Goal: Task Accomplishment & Management: Manage account settings

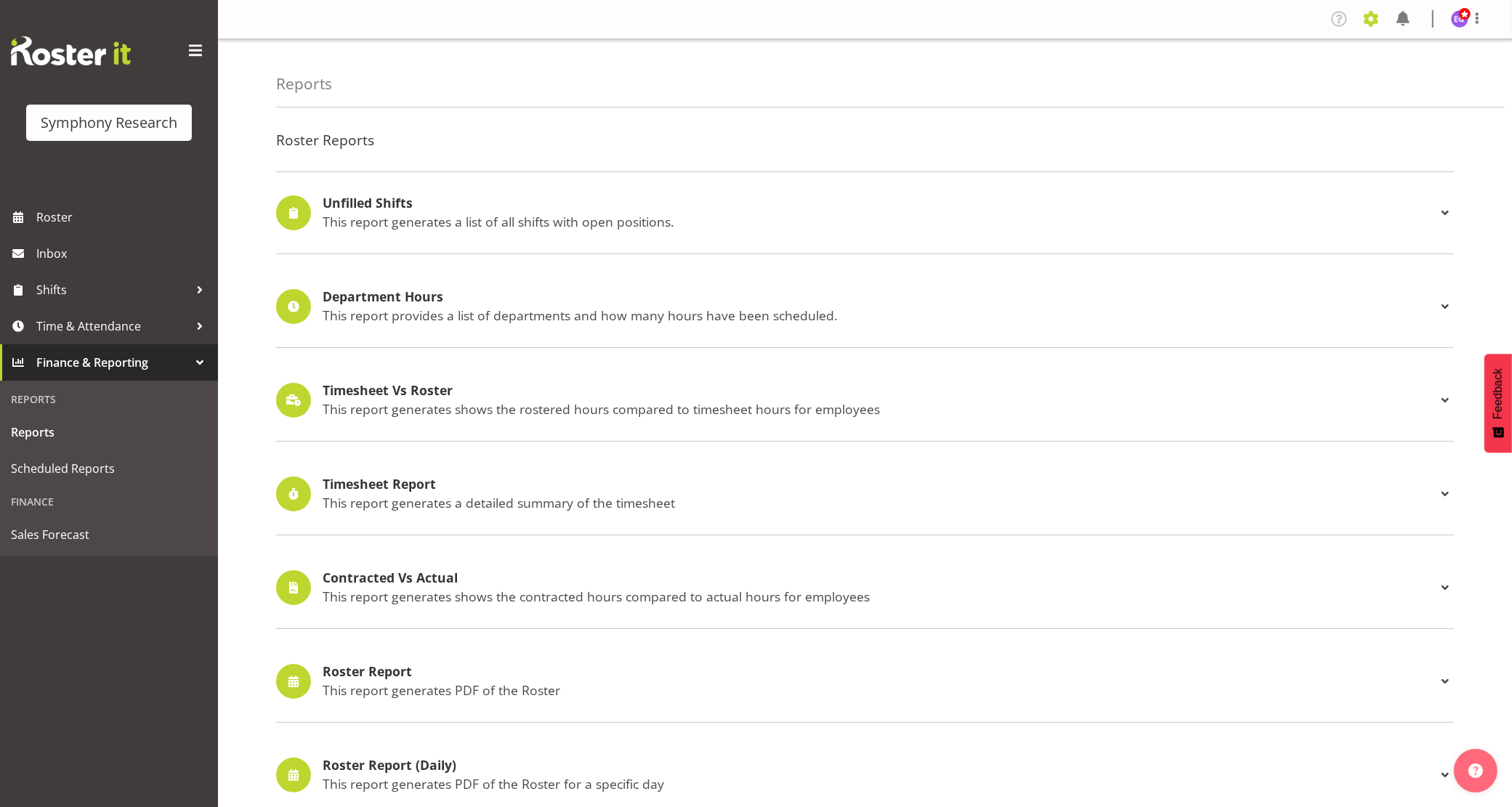
click at [1378, 17] on span at bounding box center [1371, 18] width 23 height 23
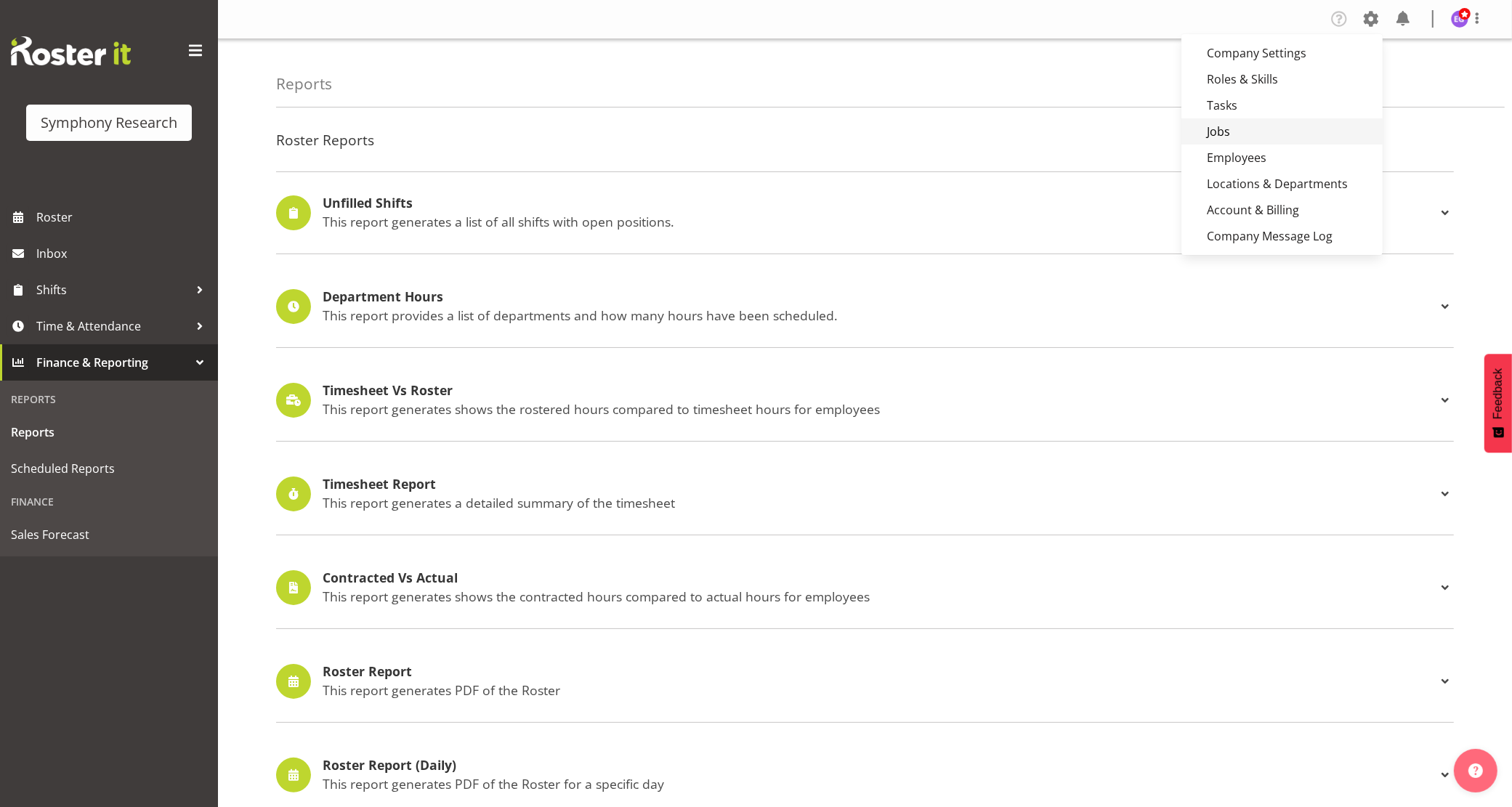
click at [1239, 134] on link "Jobs" at bounding box center [1282, 131] width 201 height 27
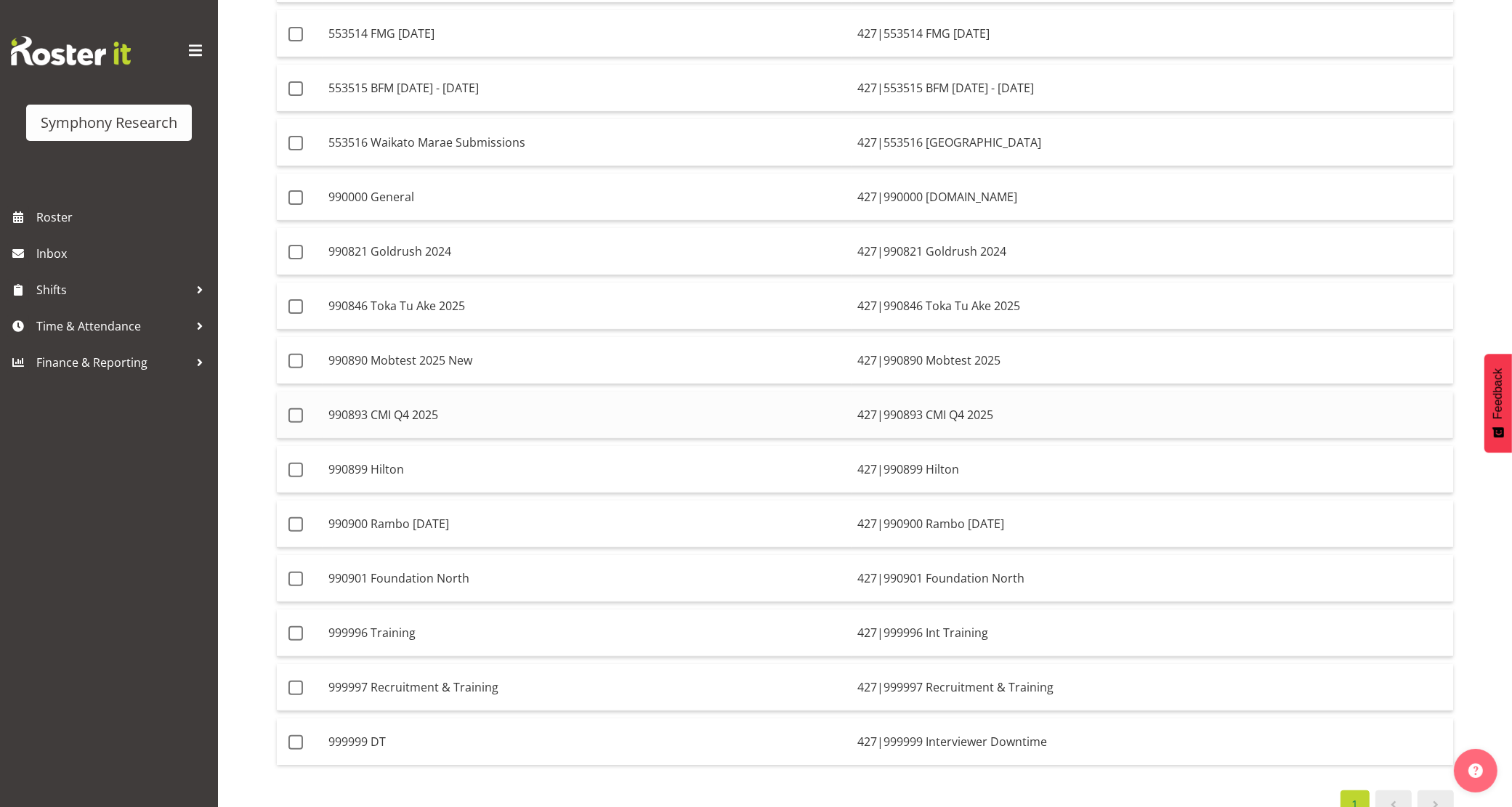
scroll to position [454, 0]
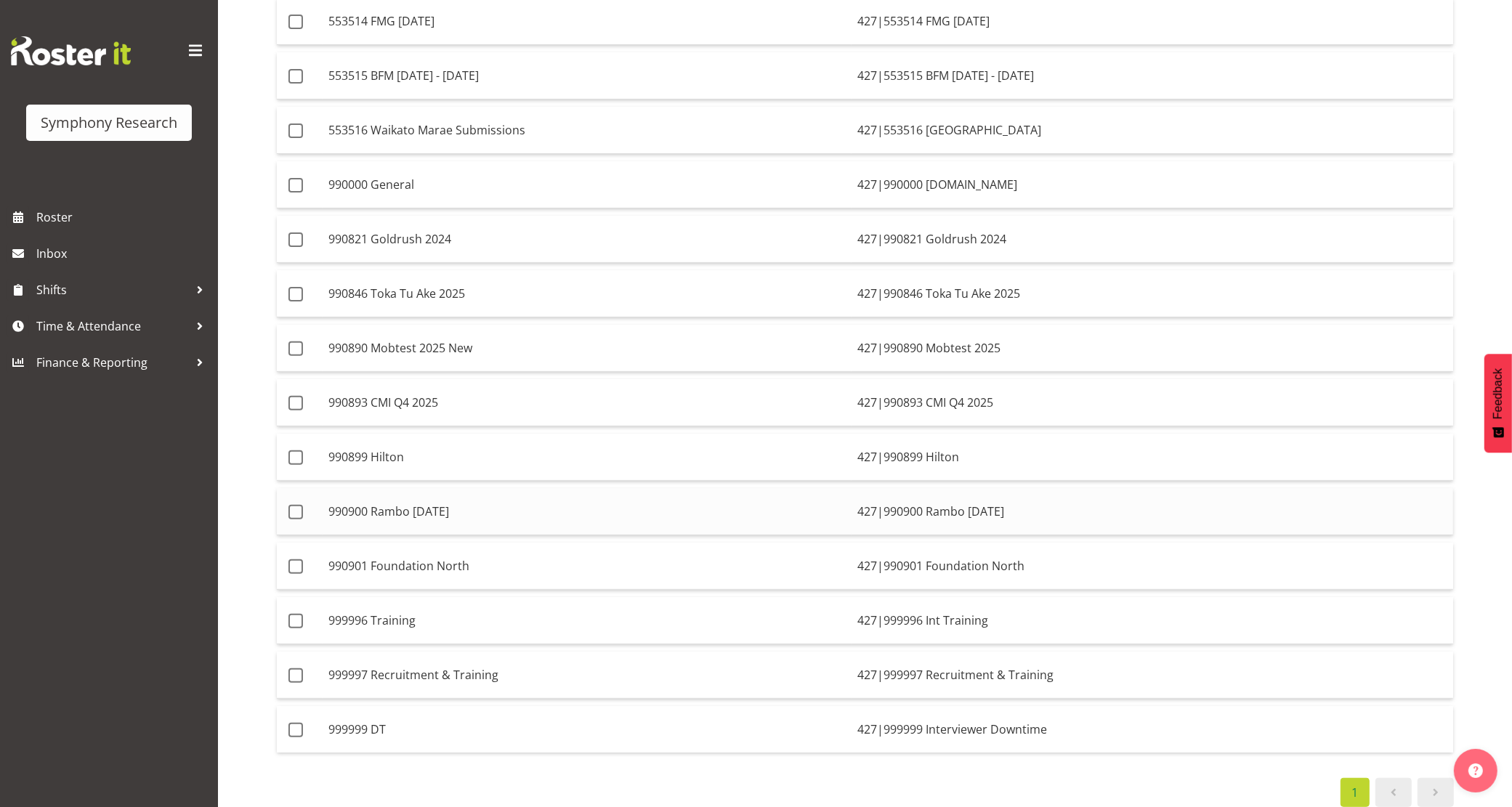
click at [517, 523] on td "990900 Rambo Oct 2025" at bounding box center [587, 511] width 529 height 47
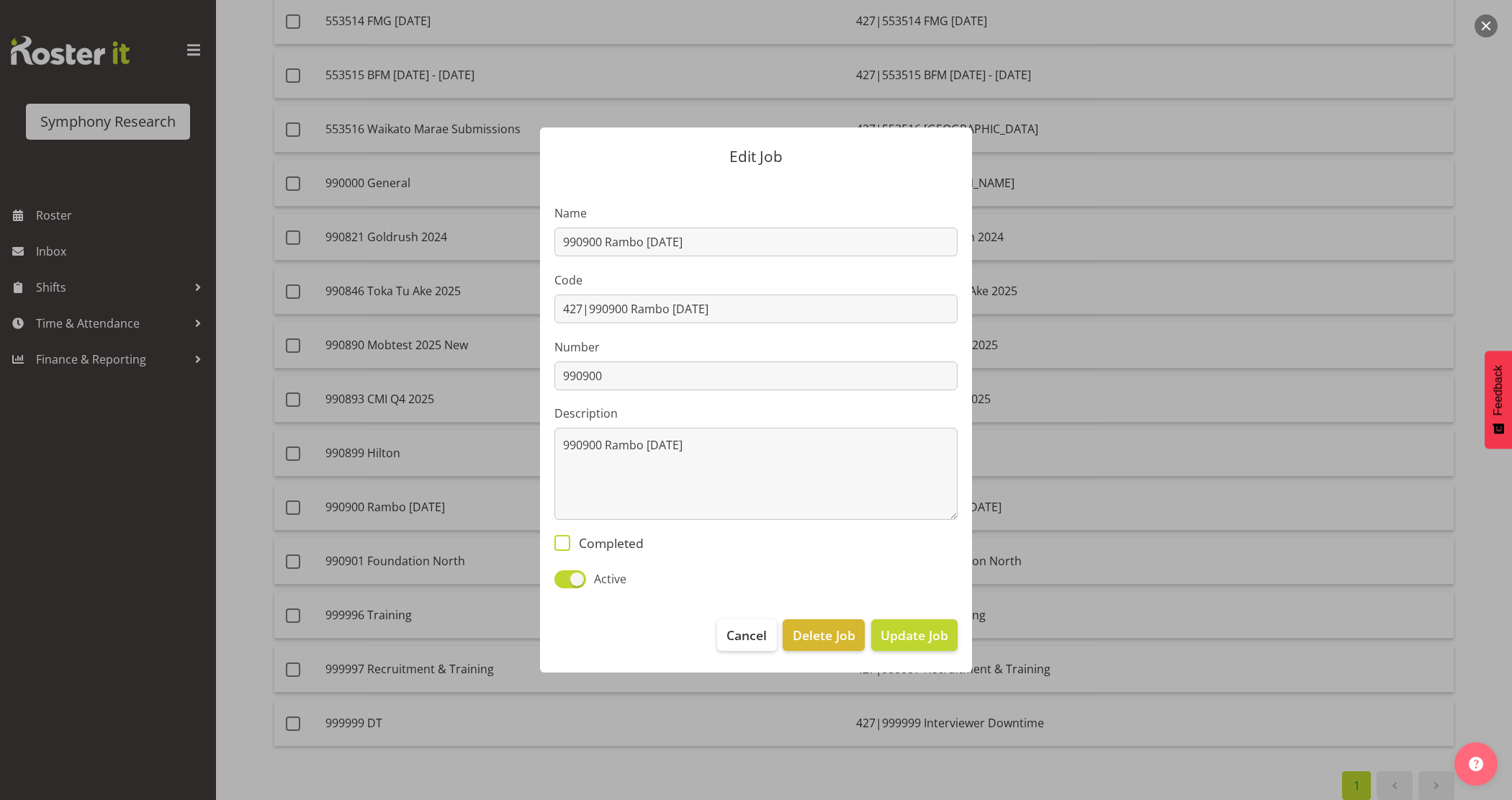
click at [589, 540] on span "Completed" at bounding box center [607, 543] width 73 height 16
click at [564, 540] on input "Completed" at bounding box center [560, 543] width 10 height 10
checkbox input "true"
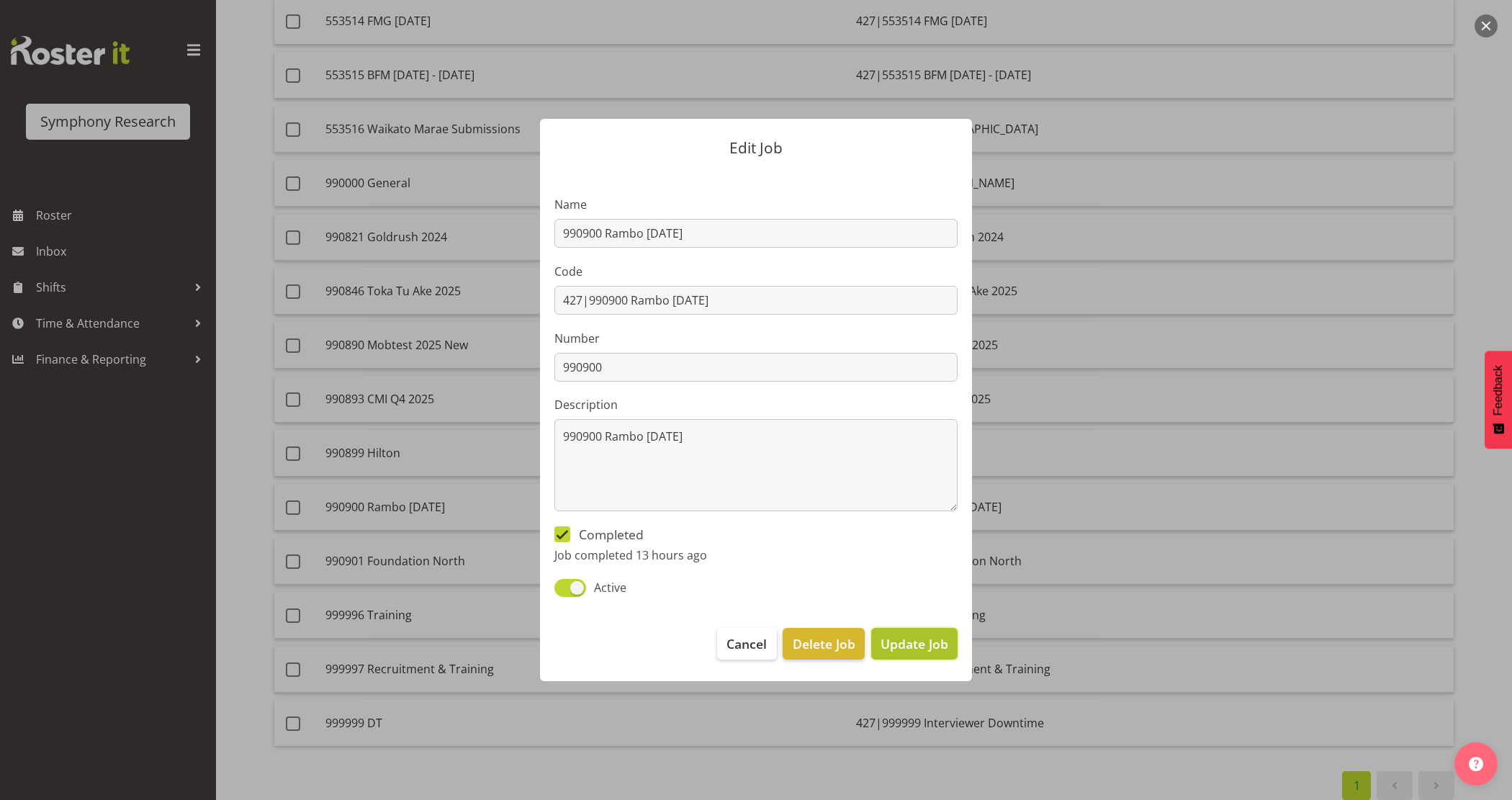
click at [935, 649] on span "Update Job" at bounding box center [914, 643] width 68 height 18
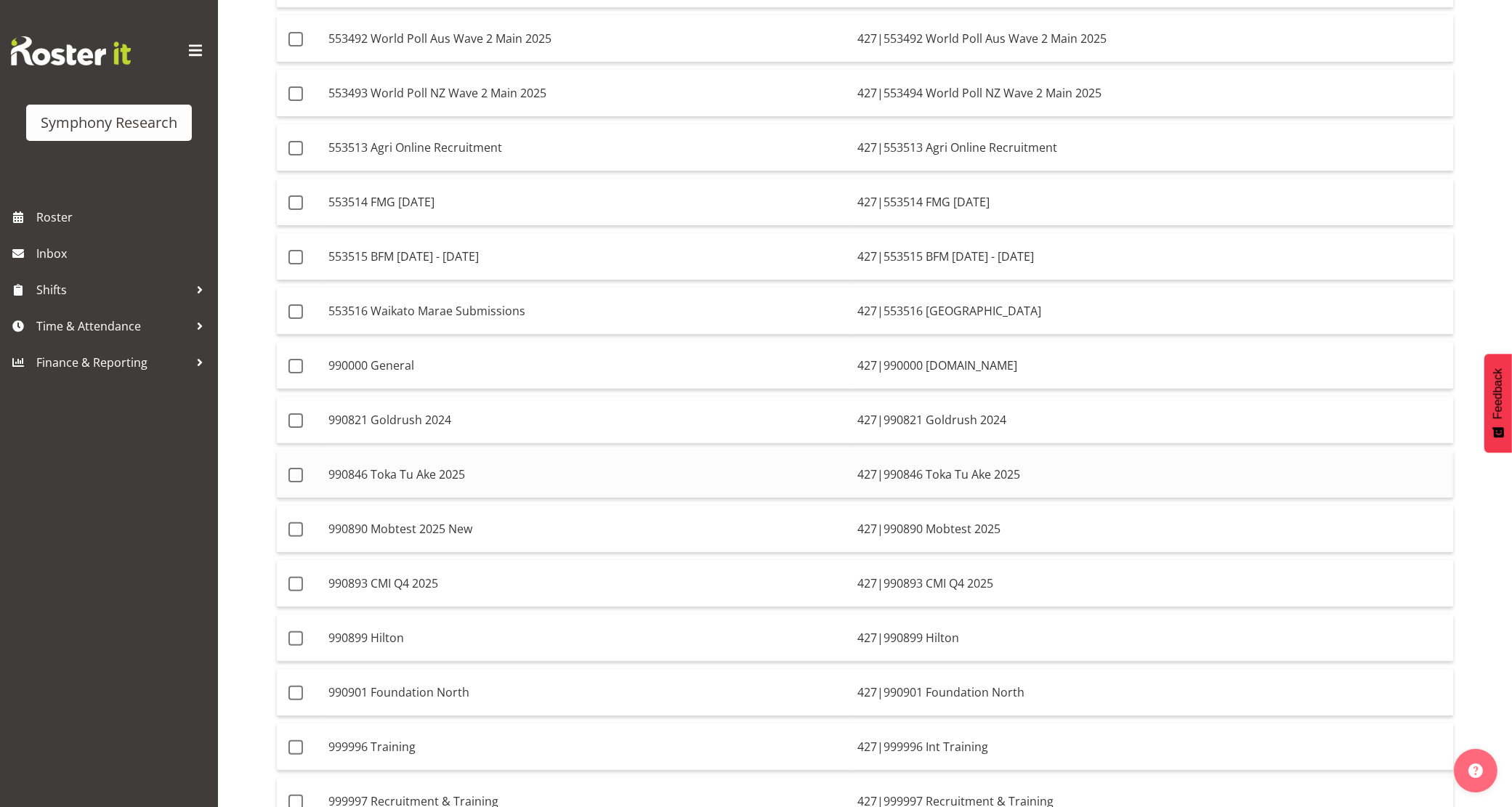
scroll to position [154, 0]
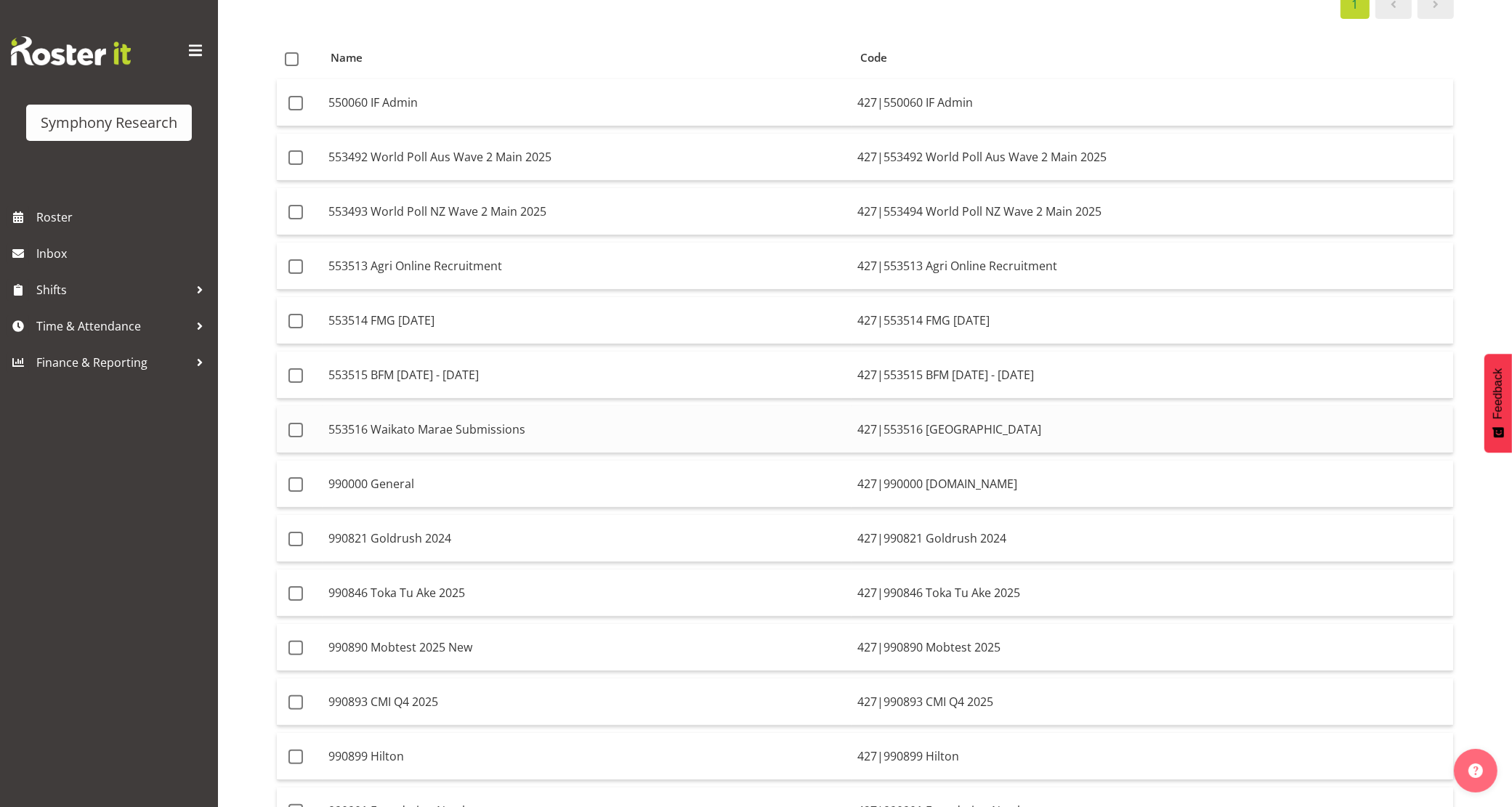
click at [565, 436] on td "553516 Waikato Marae Submissions" at bounding box center [587, 429] width 529 height 47
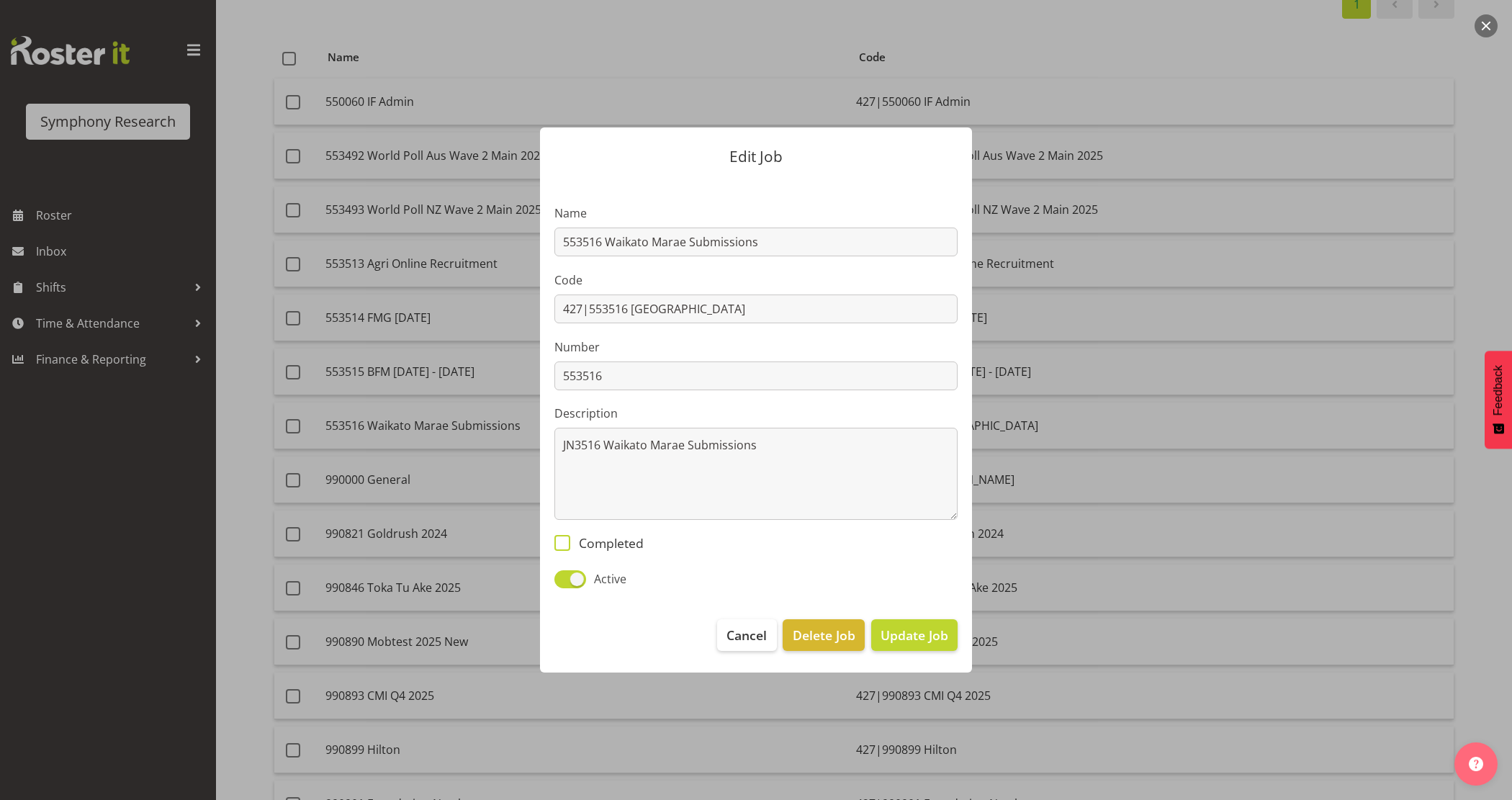
click at [603, 536] on span "Completed" at bounding box center [607, 543] width 73 height 16
click at [564, 539] on input "Completed" at bounding box center [560, 543] width 10 height 10
checkbox input "true"
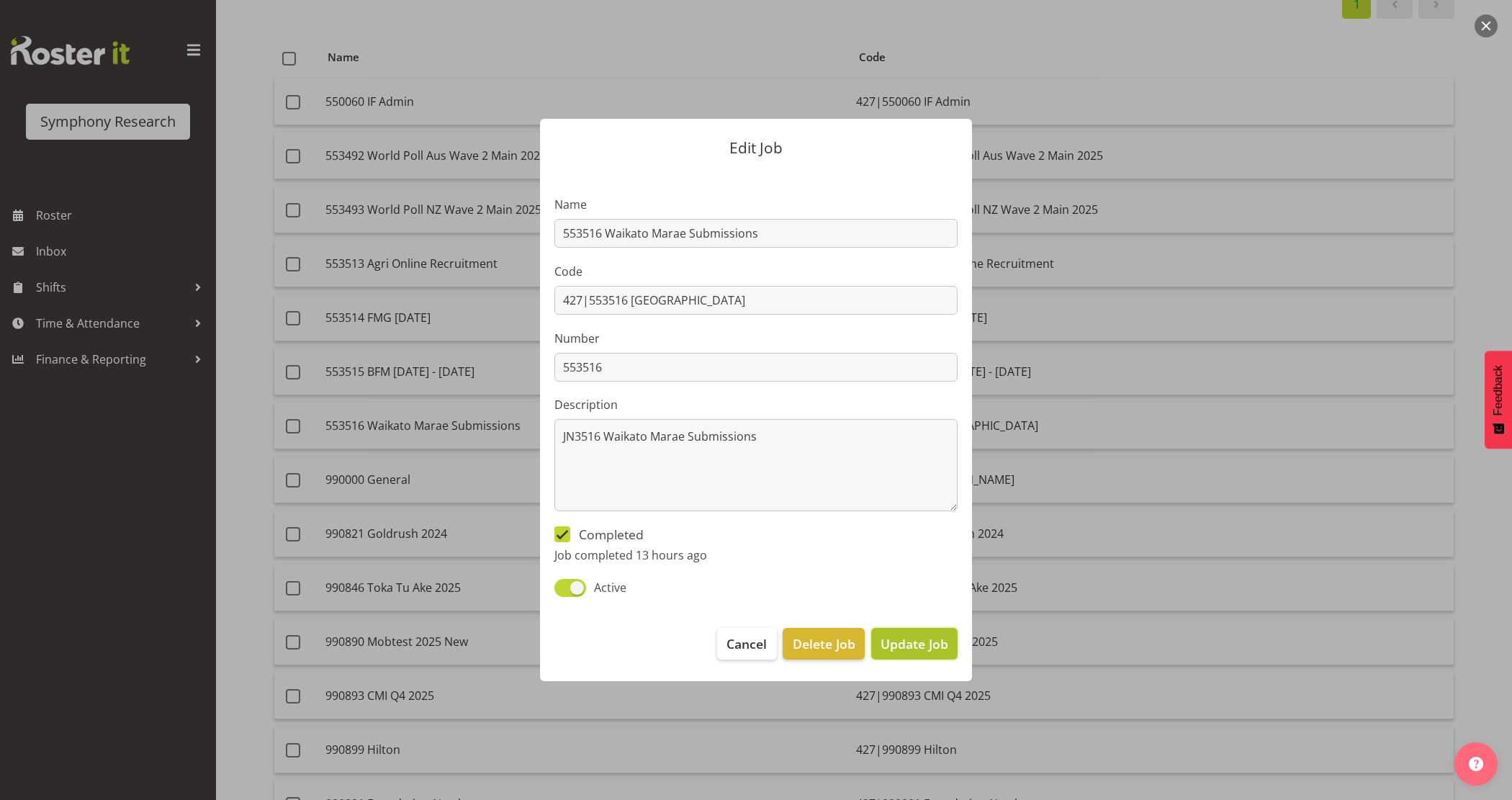
click at [922, 653] on span "Update Job" at bounding box center [914, 643] width 68 height 18
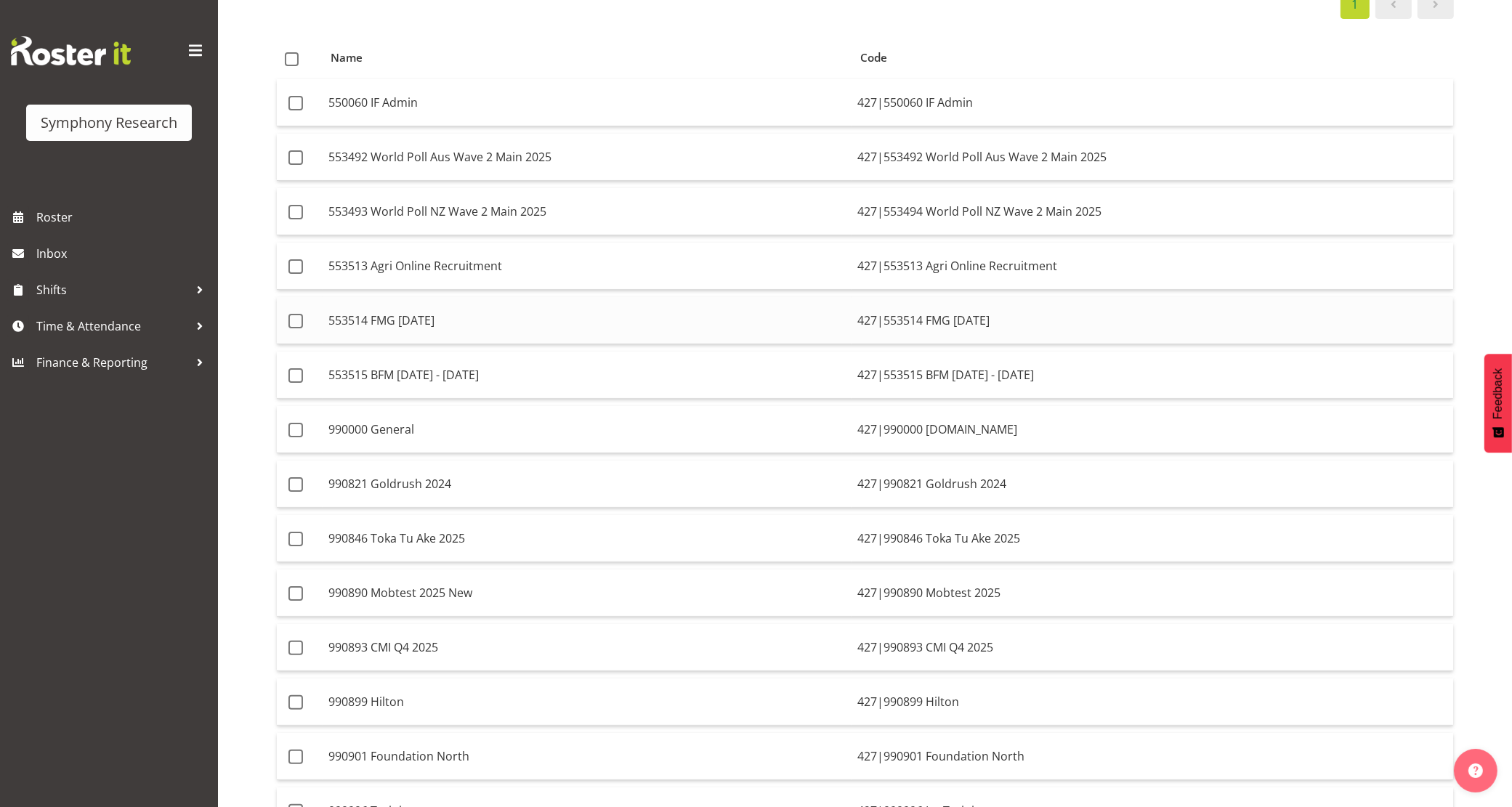
drag, startPoint x: 918, startPoint y: 326, endPoint x: 918, endPoint y: 335, distance: 9.0
drag, startPoint x: 918, startPoint y: 335, endPoint x: 749, endPoint y: 36, distance: 343.5
click at [749, 36] on table "Name Code 550060 IF Admin 427|550060 IF Admin 553492 World Poll Aus Wave 2 Main…" at bounding box center [865, 494] width 1178 height 915
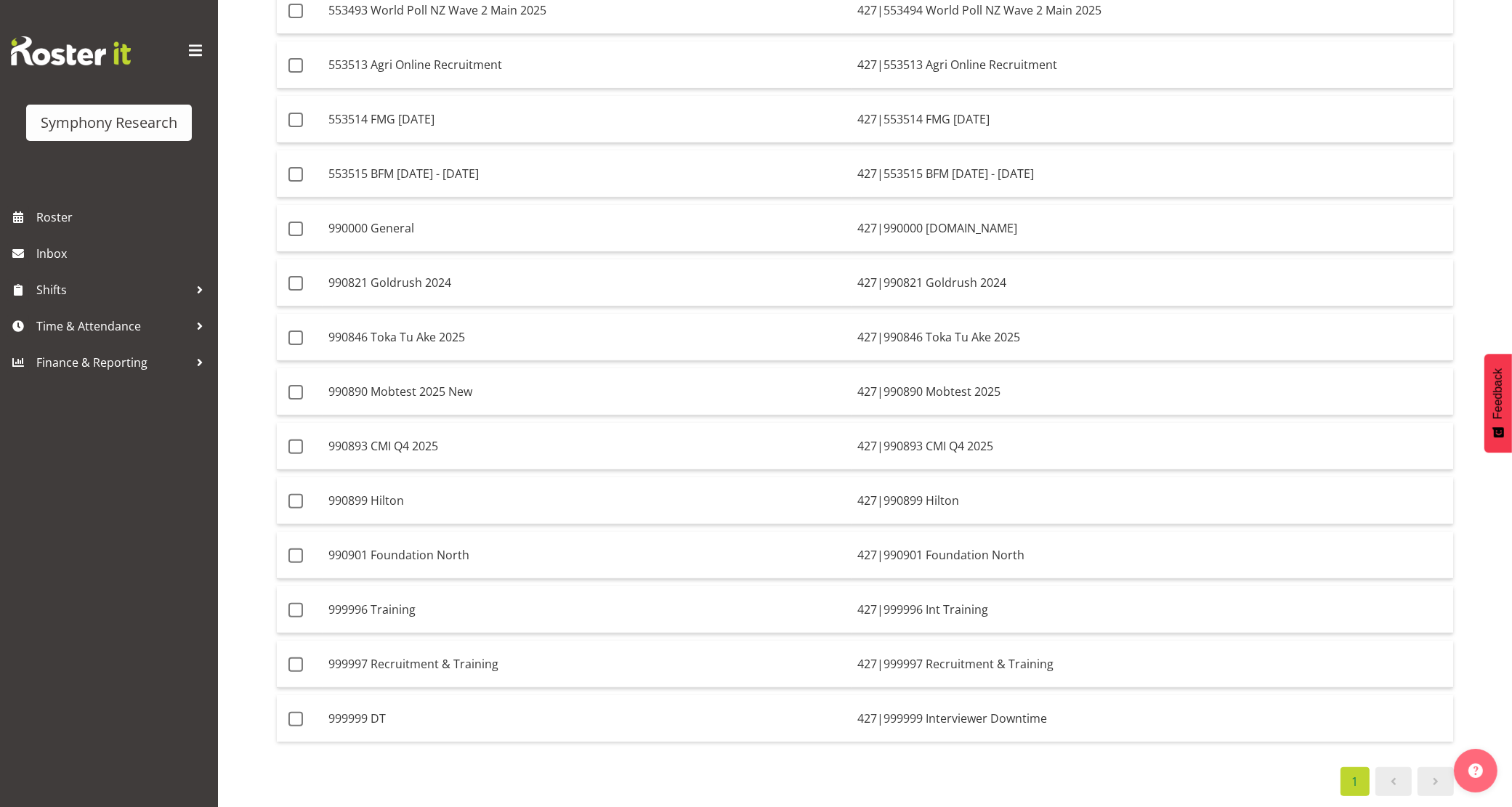
scroll to position [372, 0]
click at [557, 780] on div "1" at bounding box center [865, 781] width 1178 height 29
click at [118, 305] on link "Shifts" at bounding box center [109, 289] width 218 height 36
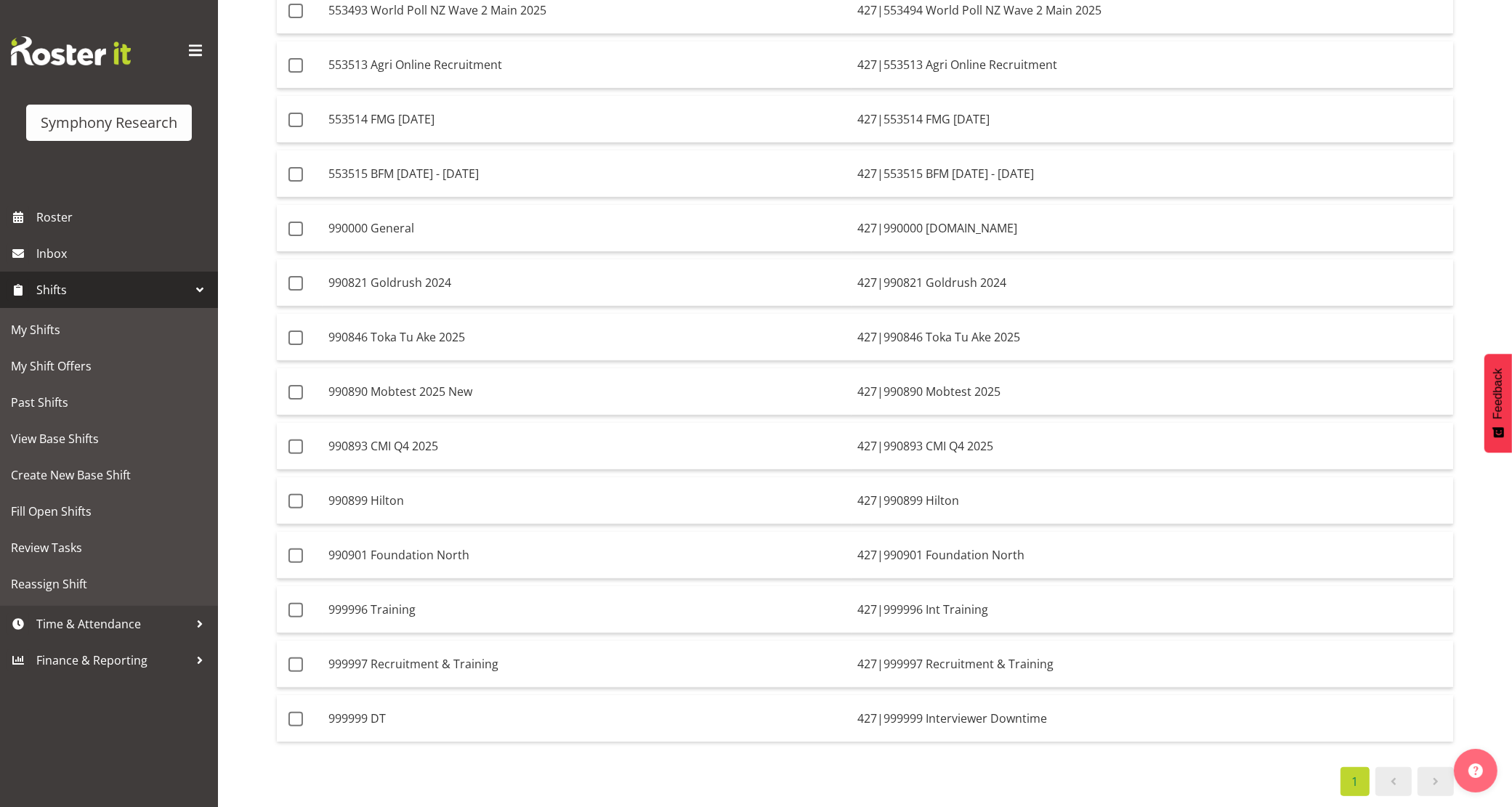
click at [75, 291] on span "Shifts" at bounding box center [113, 289] width 153 height 22
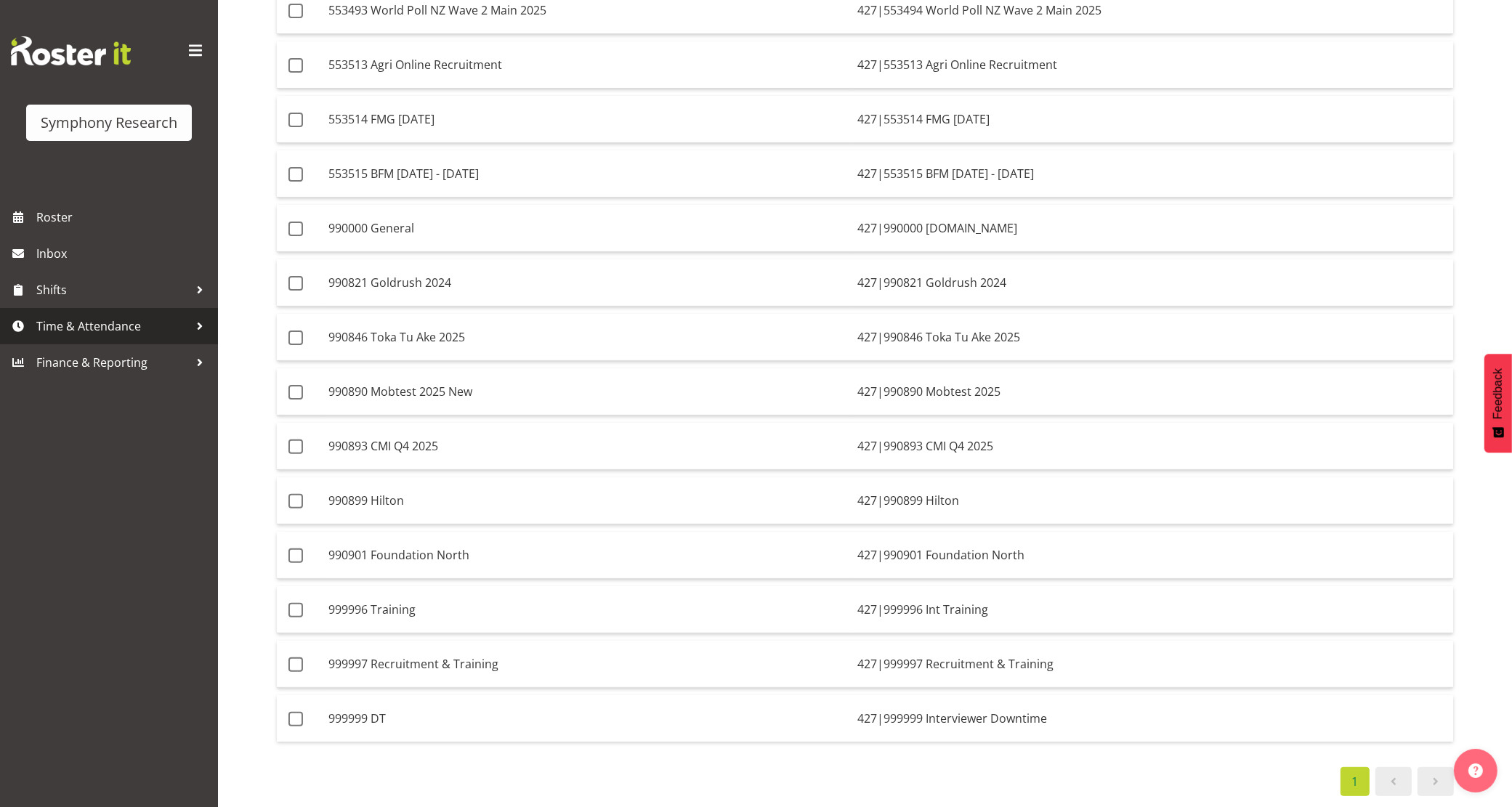
click at [81, 331] on span "Time & Attendance" at bounding box center [113, 326] width 153 height 22
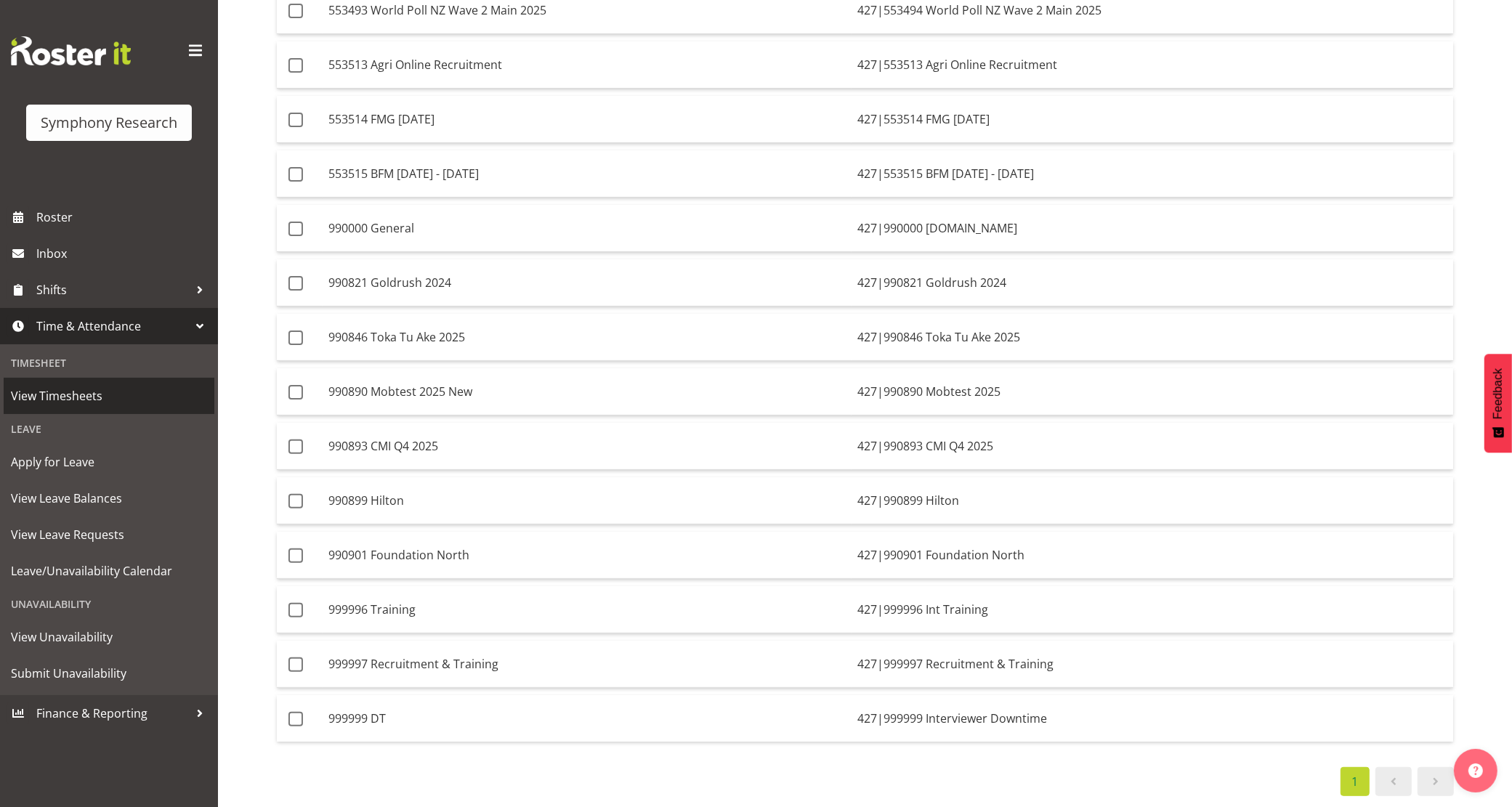
click at [87, 388] on span "View Timesheets" at bounding box center [109, 395] width 196 height 22
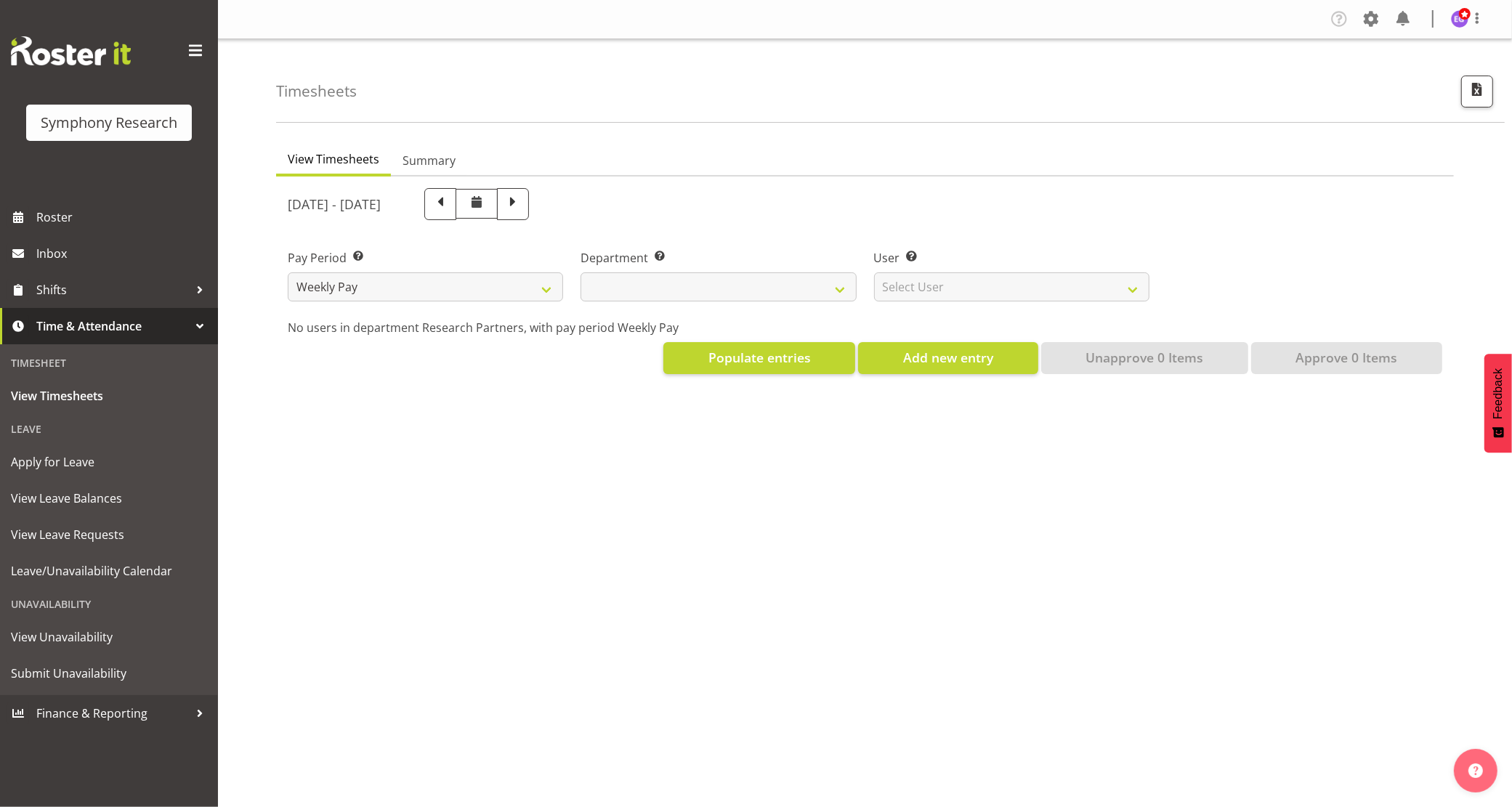
select select
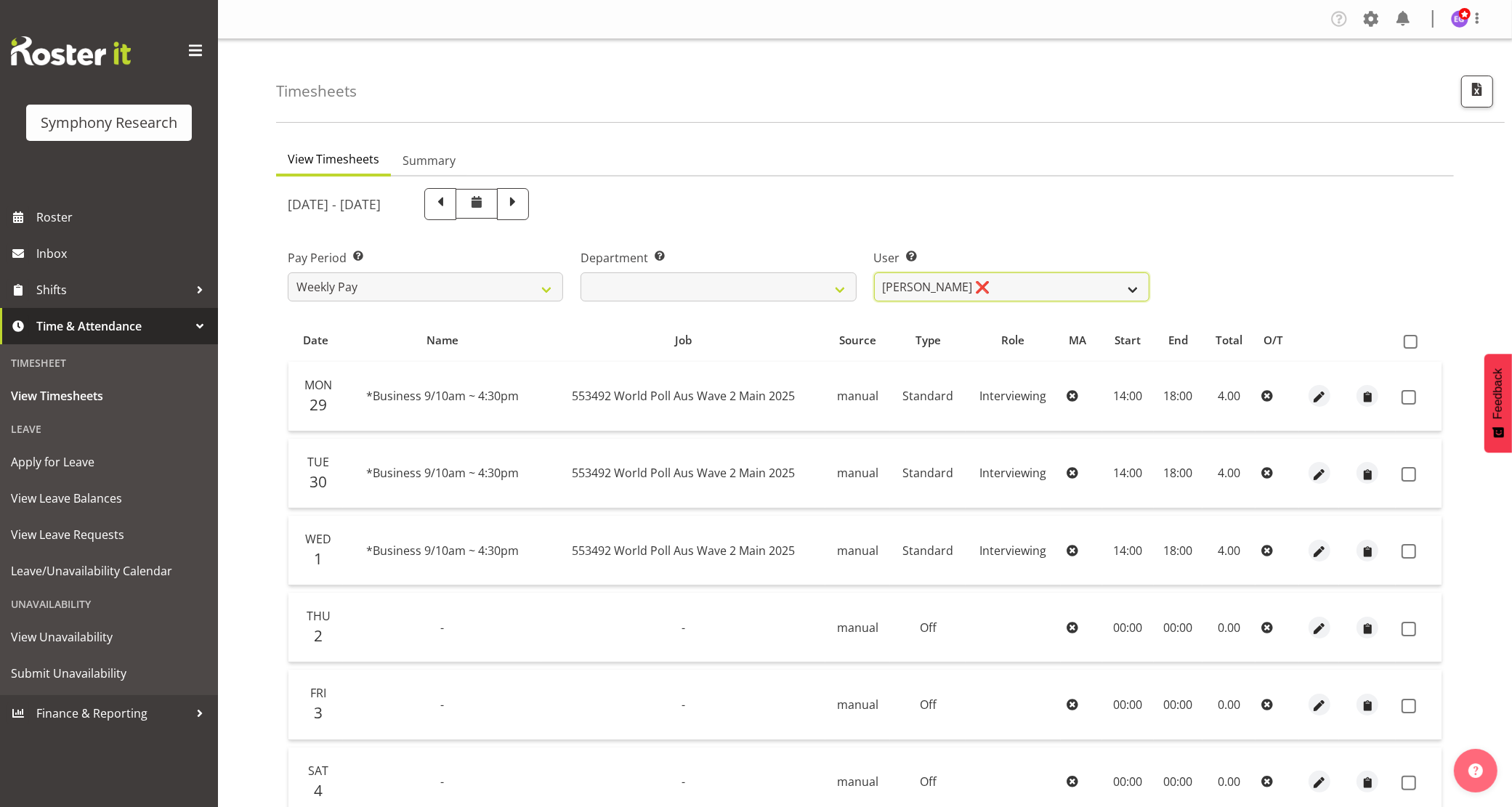
click at [1033, 291] on select "[PERSON_NAME] ❌ [PERSON_NAME] ❌ [PERSON_NAME] ❌ [PERSON_NAME] ❌ Akalita Vi ❌ [P…" at bounding box center [1012, 287] width 275 height 29
select select "1264"
click at [874, 272] on select "[PERSON_NAME] ❌ [PERSON_NAME] ❌ [PERSON_NAME] ❌ [PERSON_NAME] ❌ Akalita Vi ❌ [P…" at bounding box center [1012, 287] width 275 height 29
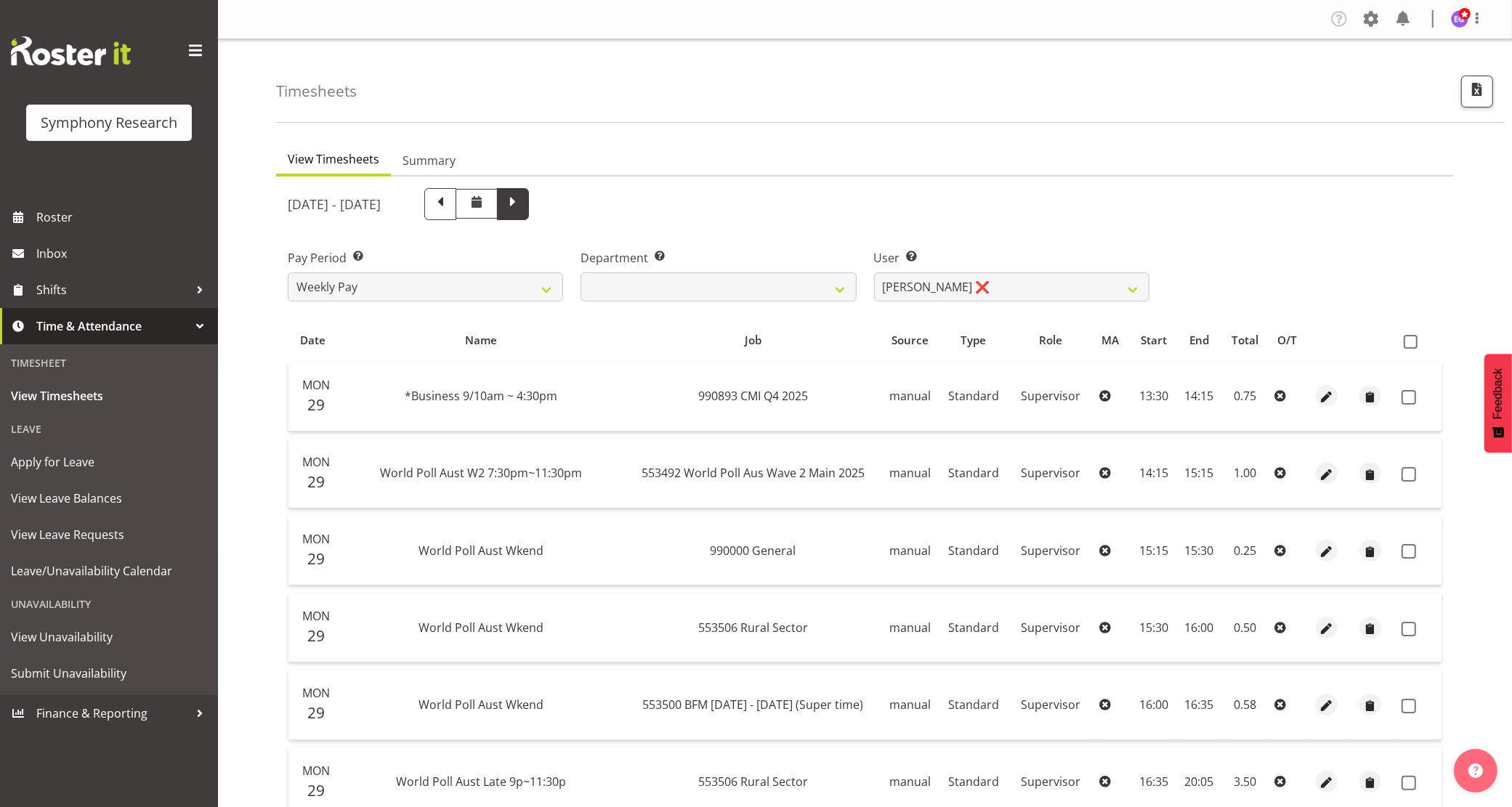
click at [523, 200] on span at bounding box center [512, 202] width 18 height 18
select select
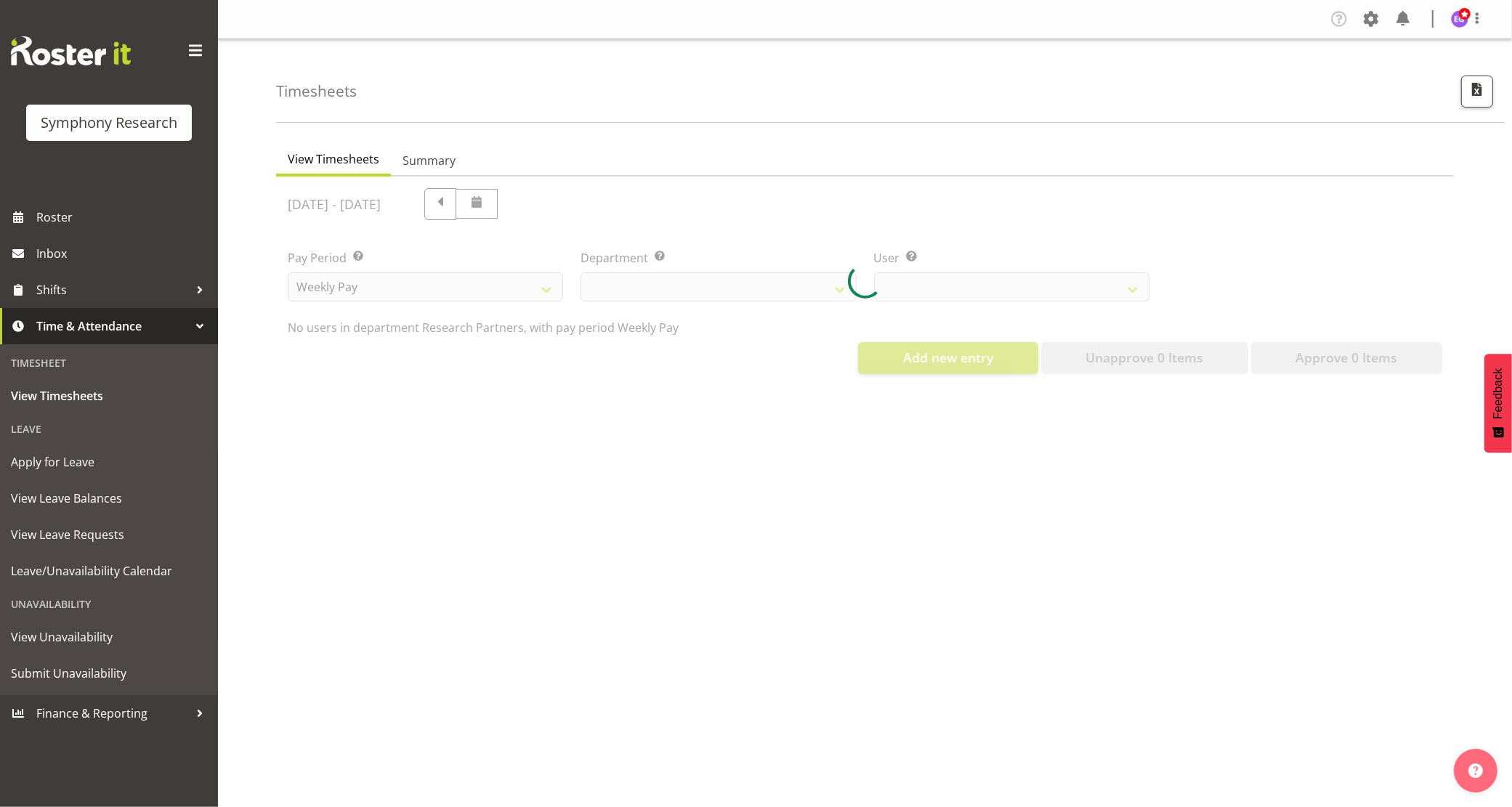
select select "1264"
